Goal: Task Accomplishment & Management: Manage account settings

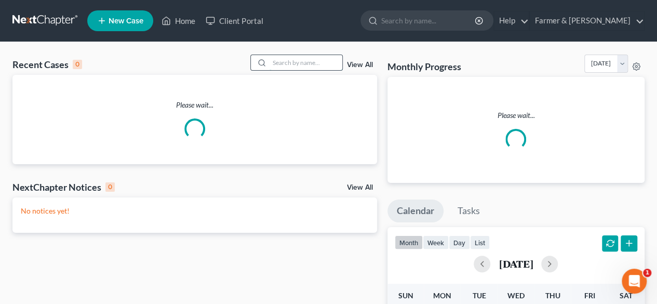
click at [295, 64] on input "search" at bounding box center [306, 62] width 73 height 15
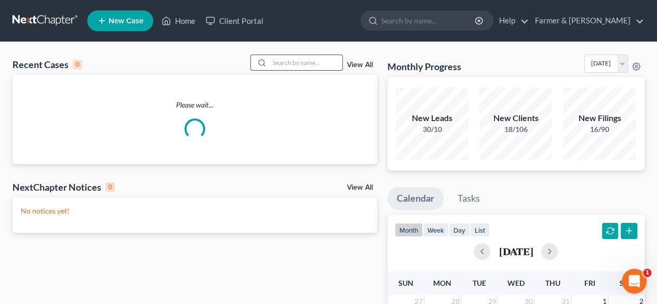
paste input "25-30954"
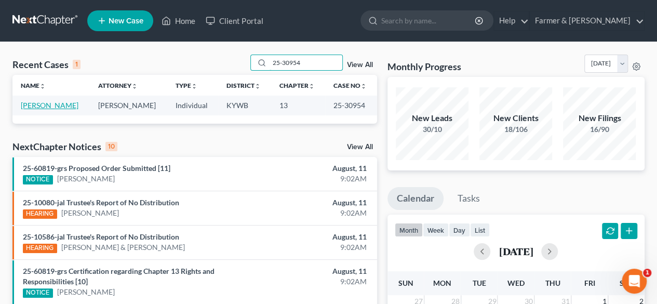
type input "25-30954"
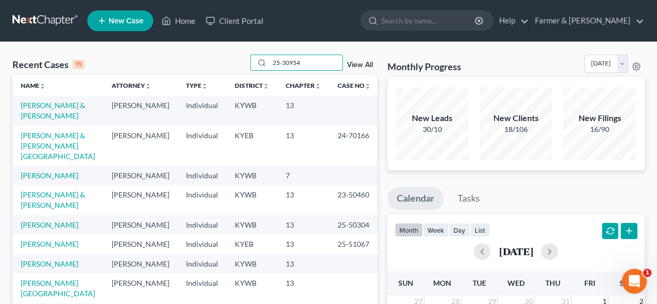
drag, startPoint x: 236, startPoint y: 62, endPoint x: 230, endPoint y: 61, distance: 6.3
click at [230, 61] on div "Recent Cases 15 25-30954 View All" at bounding box center [194, 65] width 365 height 20
click at [292, 59] on input "search" at bounding box center [306, 62] width 73 height 15
paste input "25-30954"
type input "25-30954"
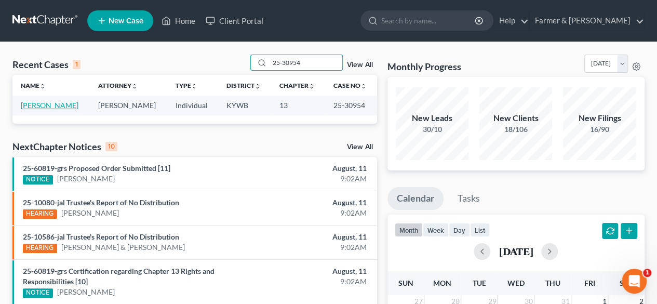
click at [48, 108] on link "[PERSON_NAME]" at bounding box center [50, 105] width 58 height 9
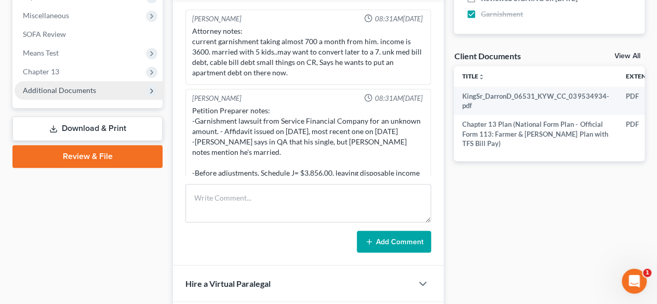
scroll to position [819, 0]
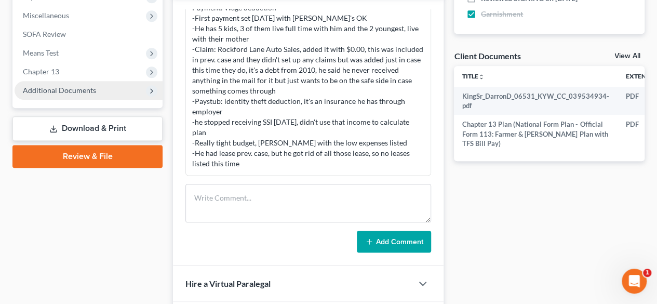
click at [78, 88] on span "Additional Documents" at bounding box center [59, 90] width 73 height 9
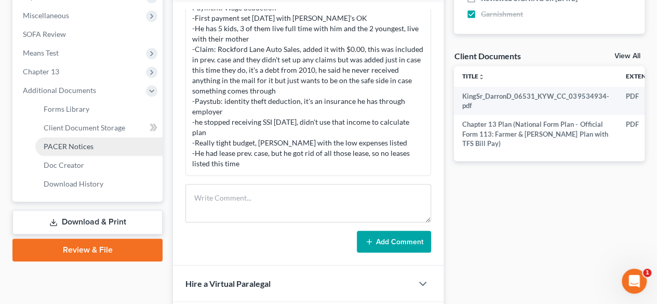
click at [86, 145] on span "PACER Notices" at bounding box center [69, 146] width 50 height 9
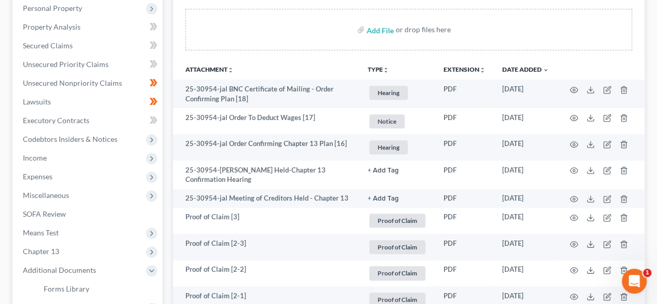
scroll to position [208, 0]
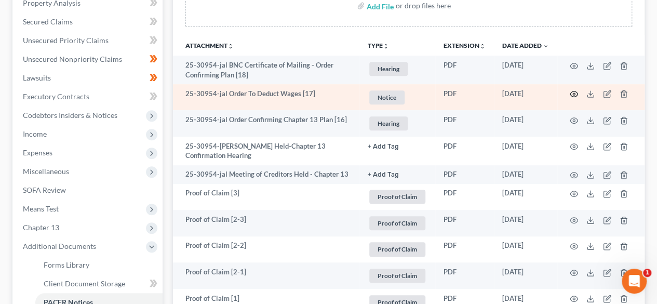
click at [577, 95] on icon "button" at bounding box center [574, 94] width 8 height 8
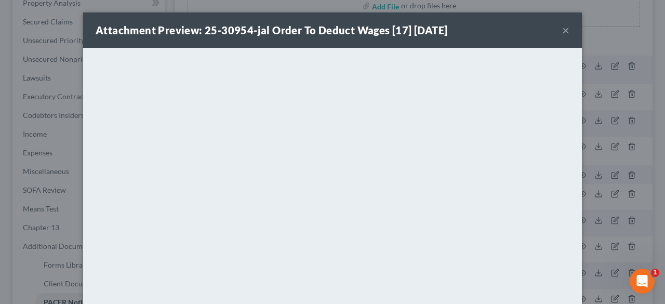
click at [562, 30] on button "×" at bounding box center [565, 30] width 7 height 12
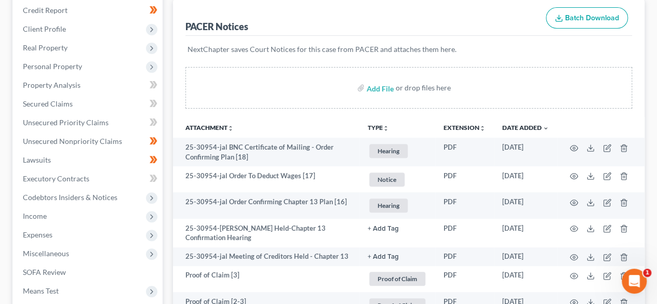
scroll to position [104, 0]
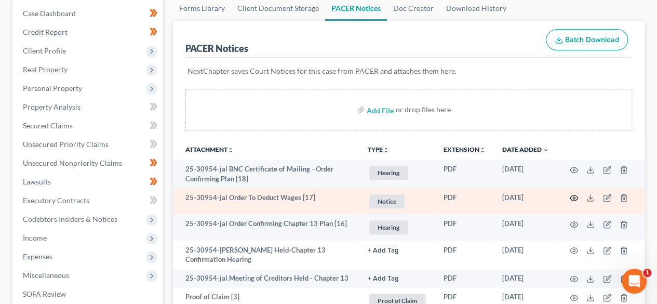
click at [576, 198] on icon "button" at bounding box center [574, 198] width 8 height 8
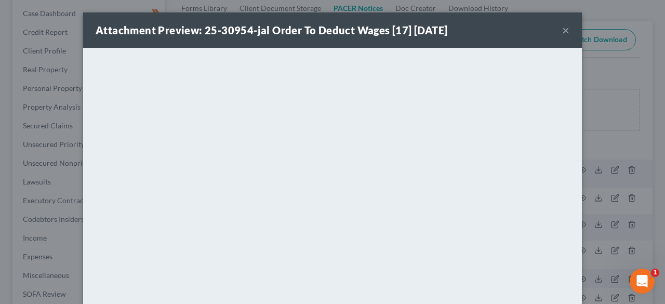
click at [564, 29] on button "×" at bounding box center [565, 30] width 7 height 12
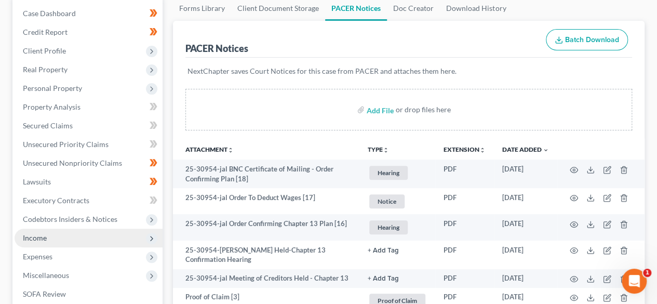
scroll to position [208, 0]
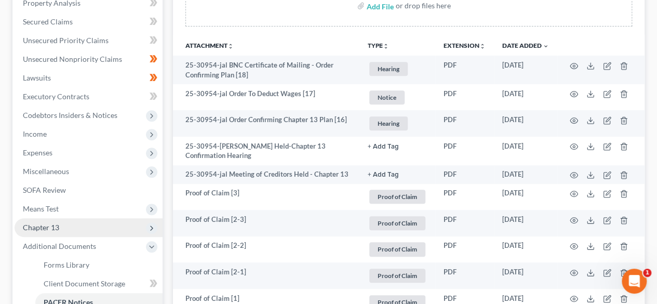
click at [63, 229] on span "Chapter 13" at bounding box center [89, 227] width 148 height 19
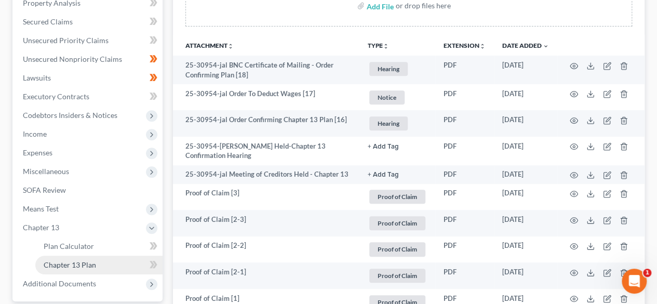
click at [82, 262] on span "Chapter 13 Plan" at bounding box center [70, 264] width 52 height 9
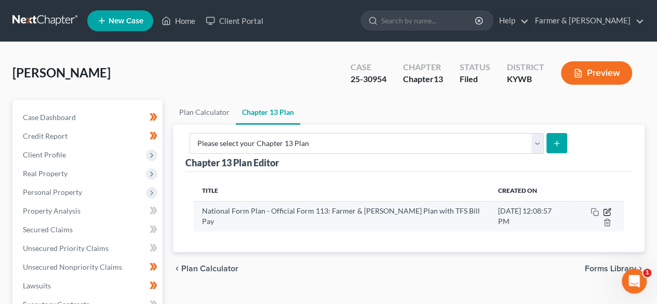
click at [606, 208] on icon "button" at bounding box center [608, 210] width 5 height 5
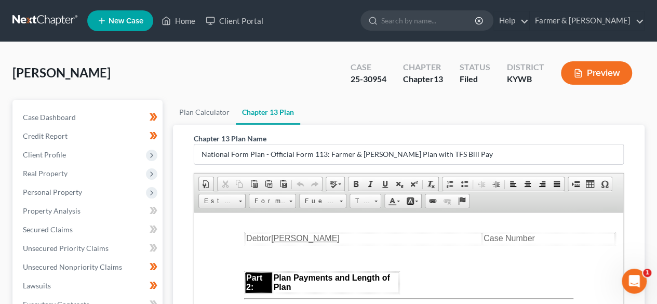
click at [243, 73] on div "King, Darron Upgraded Case 25-30954 Chapter Chapter 13 Status Filed District KY…" at bounding box center [328, 77] width 633 height 45
click at [34, 18] on link at bounding box center [45, 20] width 67 height 19
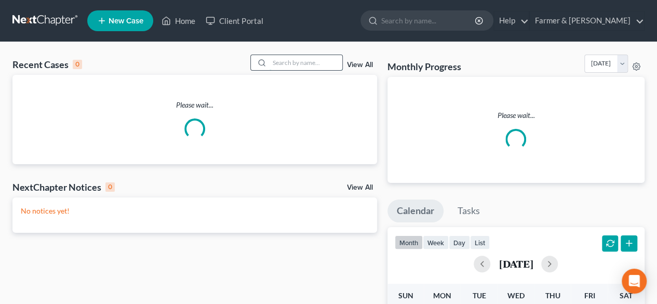
click at [285, 64] on input "search" at bounding box center [306, 62] width 73 height 15
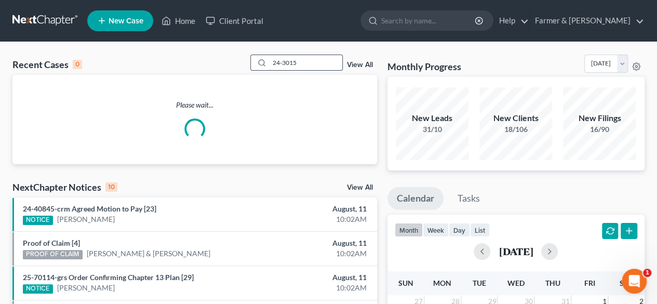
type input "24-30156"
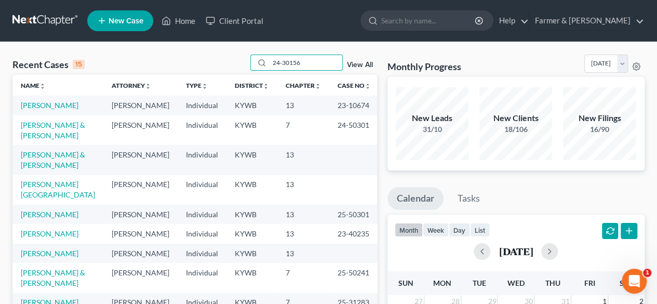
drag, startPoint x: 325, startPoint y: 62, endPoint x: 228, endPoint y: 64, distance: 97.2
click at [225, 65] on div "Recent Cases 15 24-30156 View All" at bounding box center [194, 65] width 365 height 20
click at [292, 64] on input "search" at bounding box center [306, 62] width 73 height 15
paste input "24-30156"
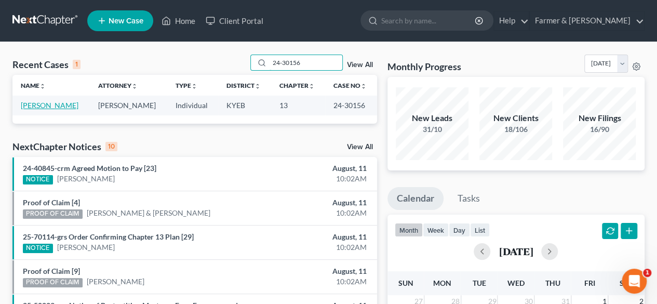
type input "24-30156"
click at [53, 106] on link "[PERSON_NAME]" at bounding box center [50, 105] width 58 height 9
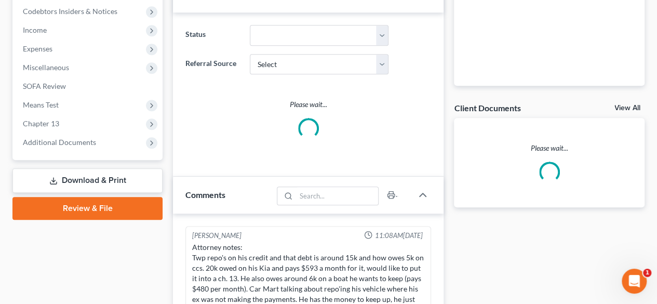
scroll to position [337, 0]
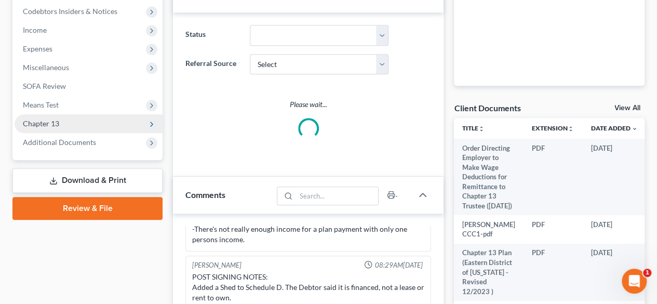
drag, startPoint x: 69, startPoint y: 139, endPoint x: 126, endPoint y: 115, distance: 62.4
click at [69, 139] on span "Additional Documents" at bounding box center [59, 142] width 73 height 9
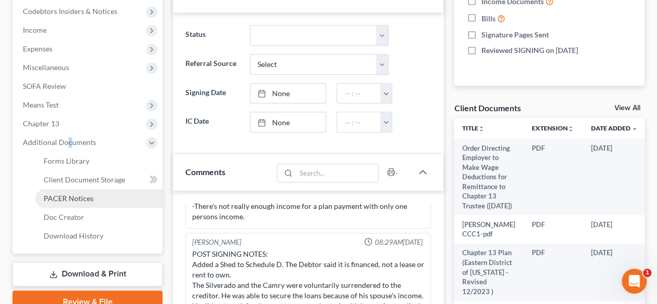
click at [73, 199] on span "PACER Notices" at bounding box center [69, 198] width 50 height 9
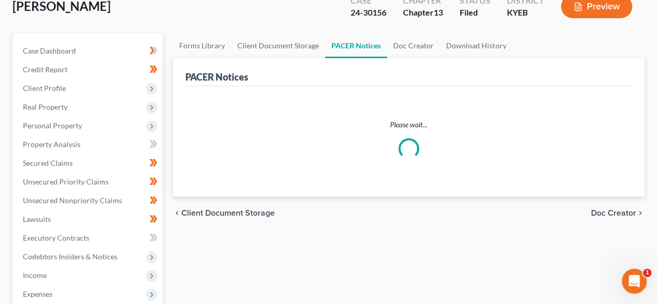
scroll to position [104, 0]
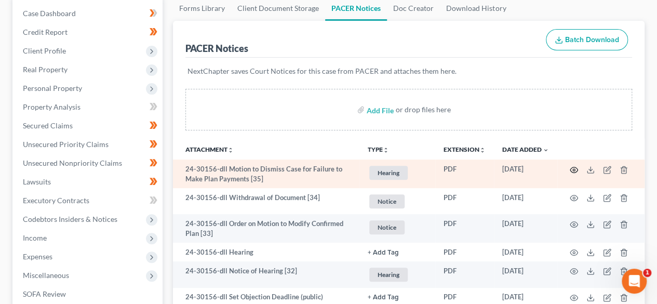
click at [575, 169] on circle "button" at bounding box center [574, 170] width 2 height 2
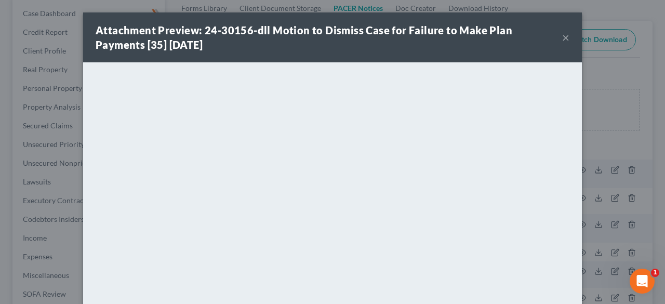
click at [563, 37] on button "×" at bounding box center [565, 37] width 7 height 12
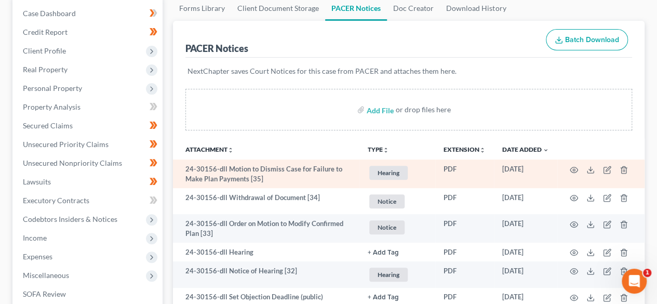
scroll to position [0, 0]
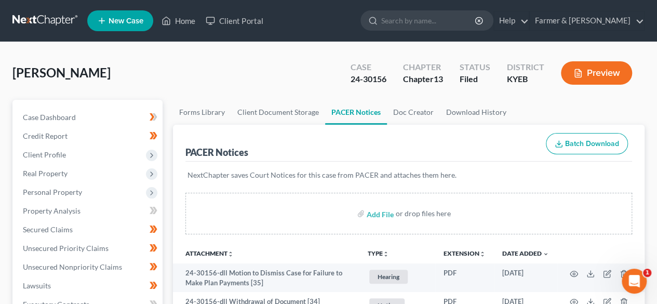
click at [43, 22] on link at bounding box center [45, 20] width 67 height 19
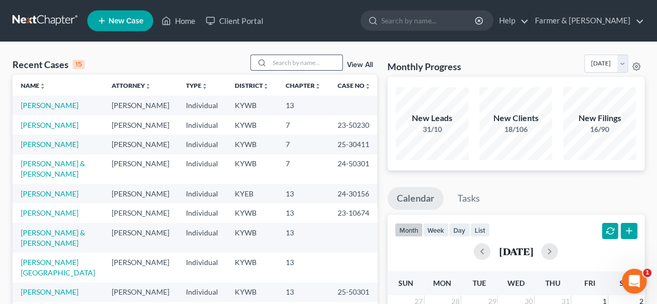
click at [310, 67] on input "search" at bounding box center [306, 62] width 73 height 15
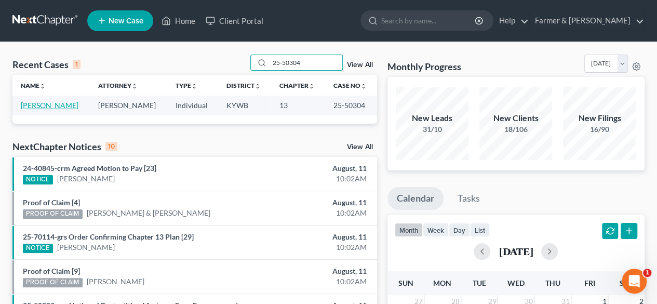
type input "25-50304"
click at [59, 106] on link "Boren, Chasity" at bounding box center [50, 105] width 58 height 9
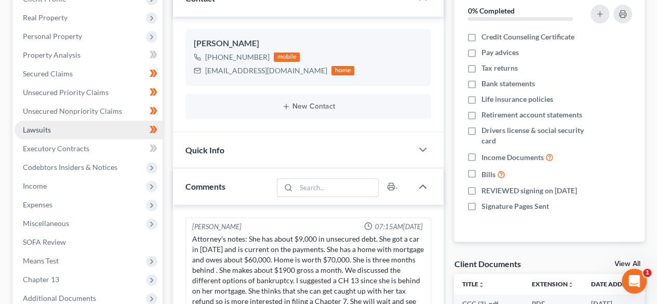
scroll to position [243, 0]
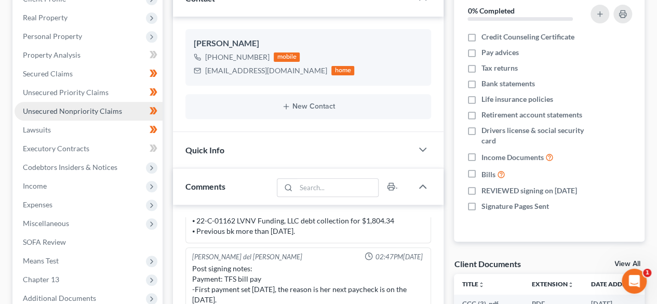
click at [73, 111] on span "Unsecured Nonpriority Claims" at bounding box center [72, 111] width 99 height 9
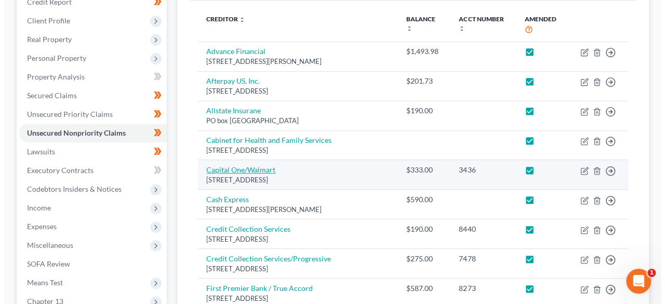
scroll to position [156, 0]
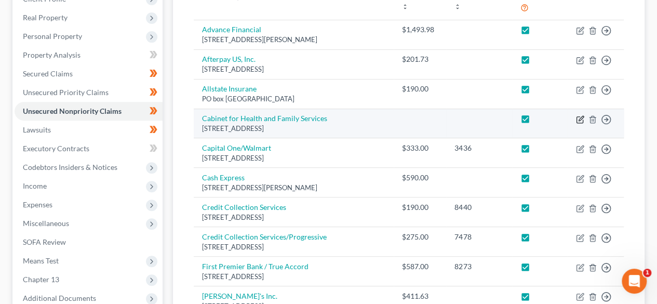
click at [578, 115] on icon "button" at bounding box center [580, 119] width 8 height 8
select select "18"
select select "0"
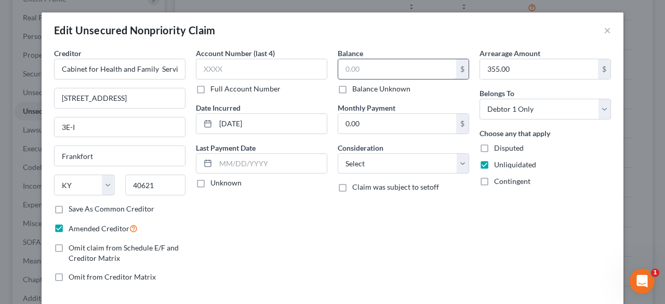
click at [375, 74] on input "text" at bounding box center [397, 69] width 118 height 20
click at [436, 244] on div "Balance 355.00 $ Balance Unknown Balance Undetermined 355 $ Balance Unknown Mon…" at bounding box center [404, 169] width 142 height 243
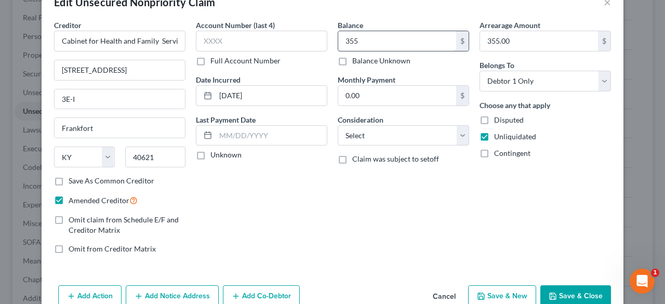
scroll to position [0, 0]
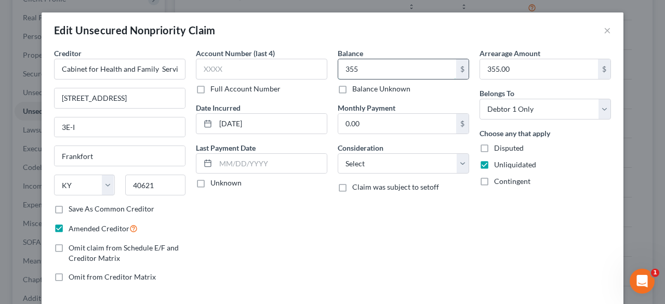
click at [375, 65] on input "355" at bounding box center [397, 69] width 118 height 20
type input "355.00"
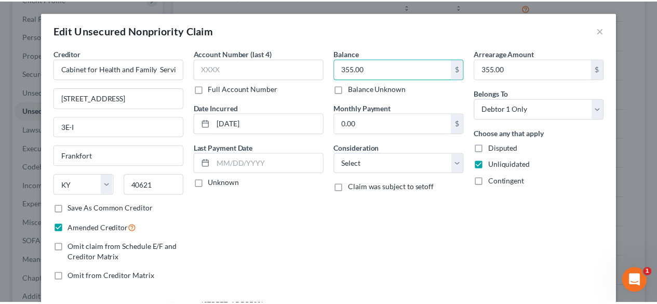
scroll to position [80, 0]
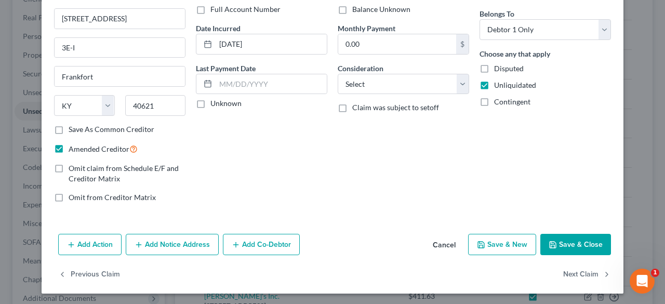
click at [578, 234] on button "Save & Close" at bounding box center [576, 245] width 71 height 22
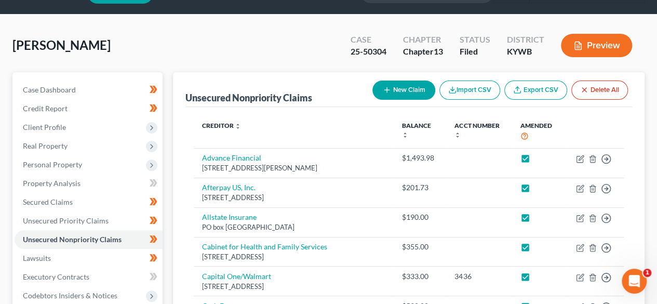
scroll to position [0, 0]
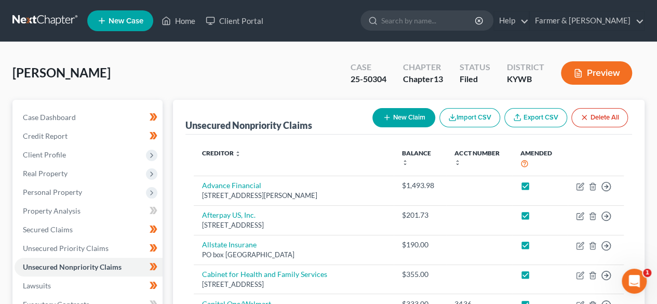
click at [37, 20] on link at bounding box center [45, 20] width 67 height 19
